Goal: Transaction & Acquisition: Purchase product/service

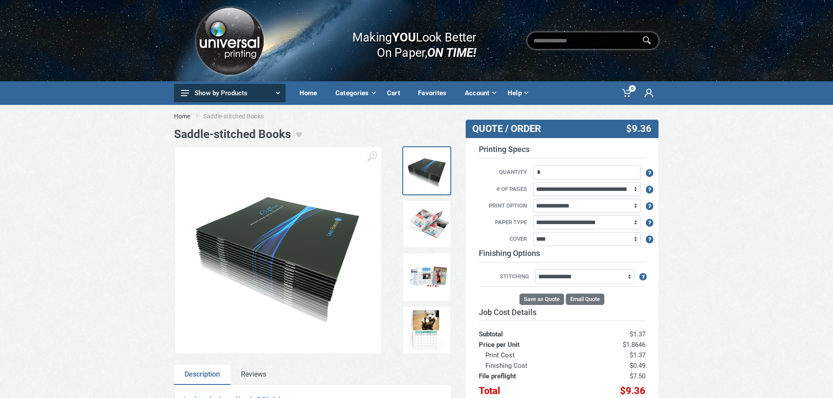
click at [301, 239] on img at bounding box center [278, 251] width 189 height 142
click at [318, 248] on img at bounding box center [278, 251] width 189 height 142
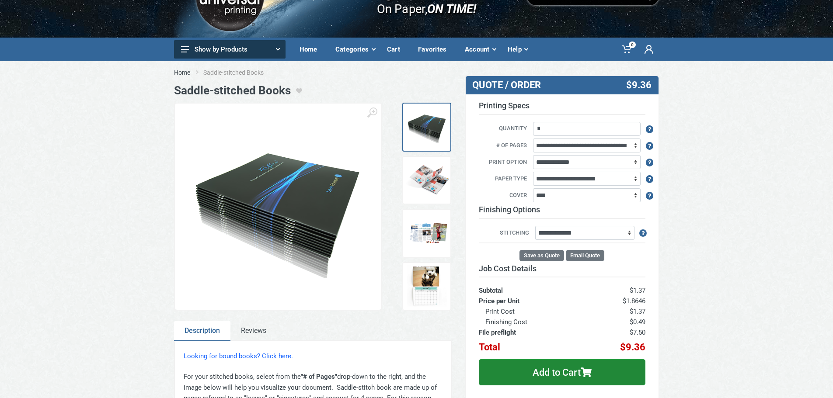
click at [436, 185] on img at bounding box center [427, 181] width 44 height 44
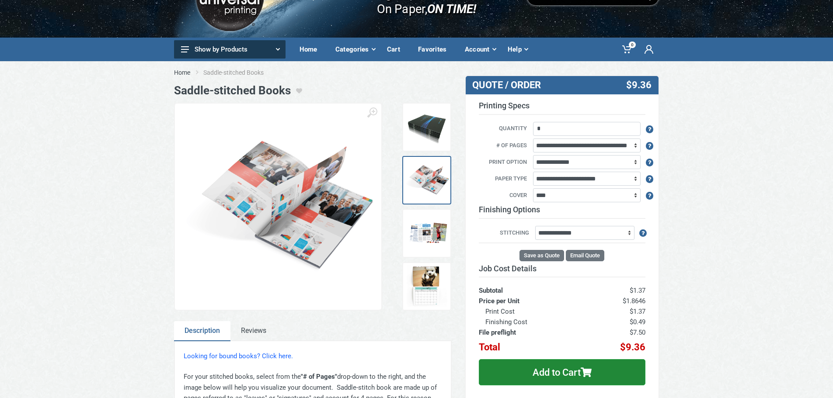
click at [292, 192] on img at bounding box center [278, 207] width 189 height 132
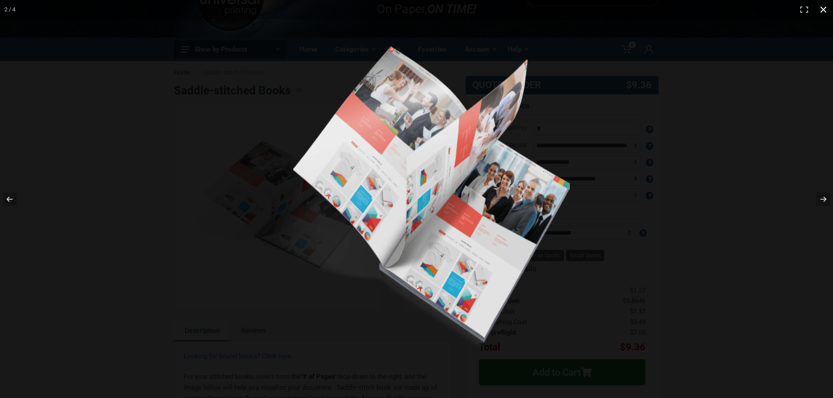
click at [677, 127] on div at bounding box center [618, 215] width 709 height 339
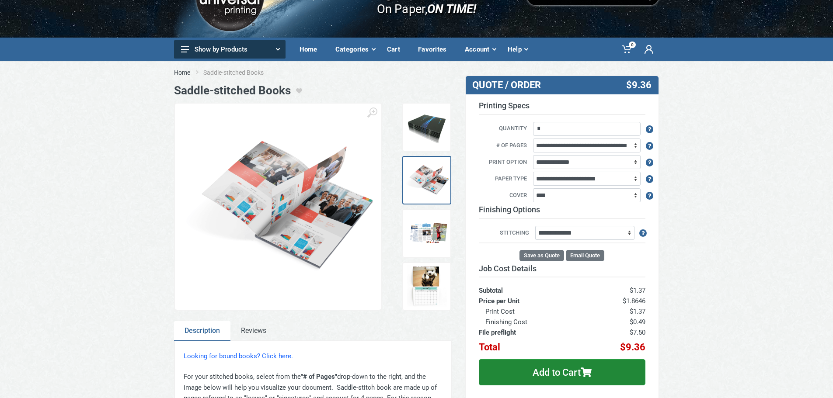
click at [444, 235] on img at bounding box center [427, 234] width 44 height 44
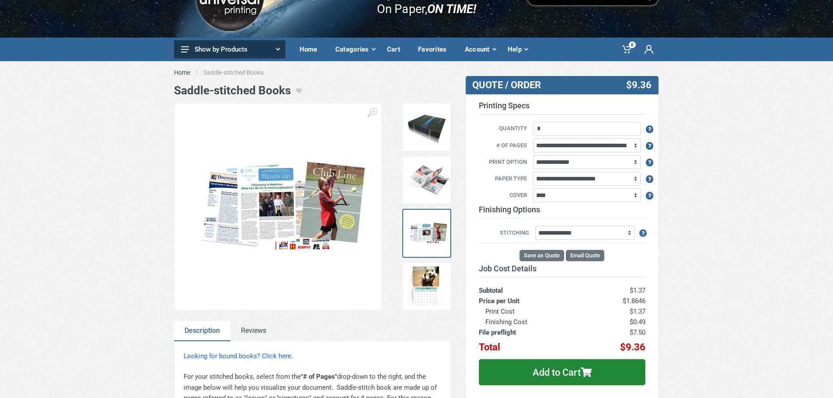
click at [445, 290] on img at bounding box center [427, 287] width 44 height 44
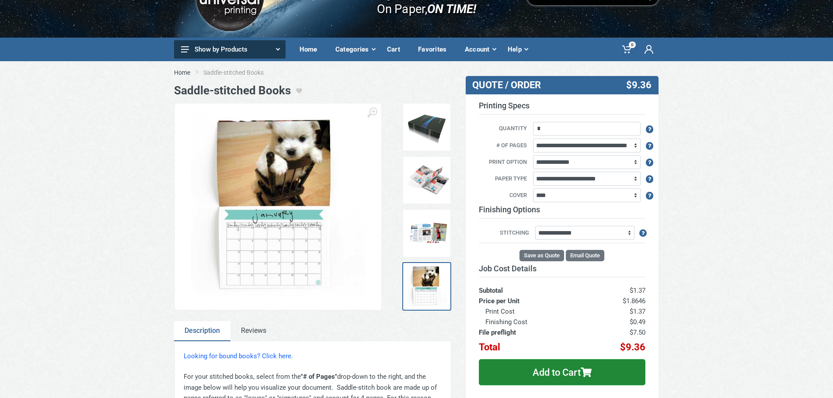
click at [427, 141] on img at bounding box center [427, 127] width 44 height 44
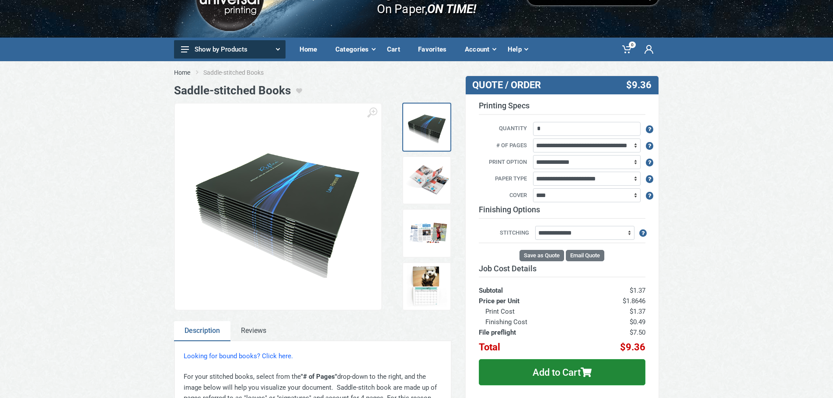
click at [296, 185] on img at bounding box center [278, 207] width 189 height 142
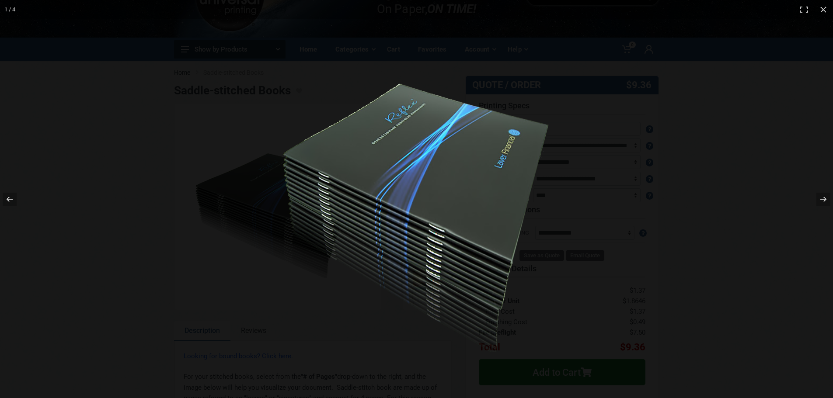
click at [317, 166] on img at bounding box center [417, 199] width 306 height 306
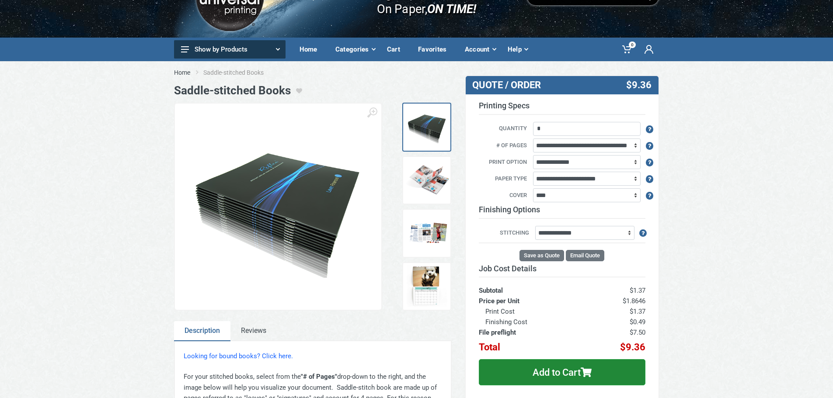
click at [287, 199] on img at bounding box center [278, 207] width 189 height 142
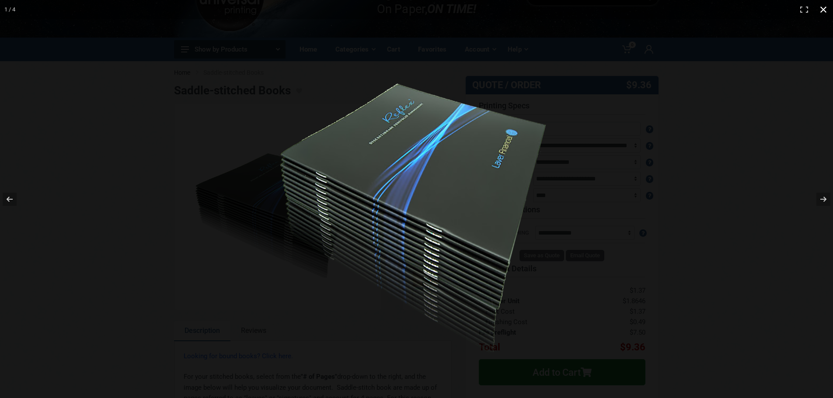
click at [250, 311] on div at bounding box center [413, 199] width 833 height 398
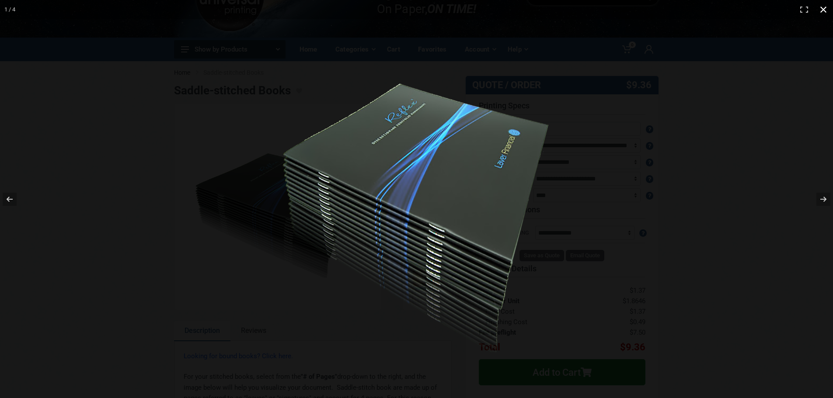
click at [732, 119] on div at bounding box center [618, 215] width 709 height 339
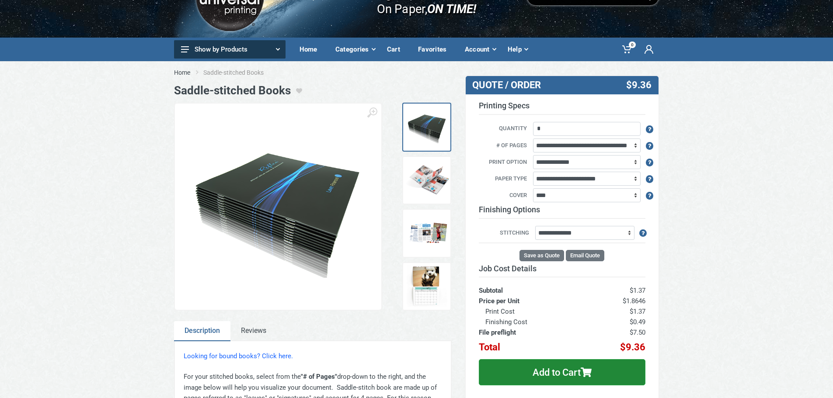
scroll to position [0, 0]
